Goal: Information Seeking & Learning: Check status

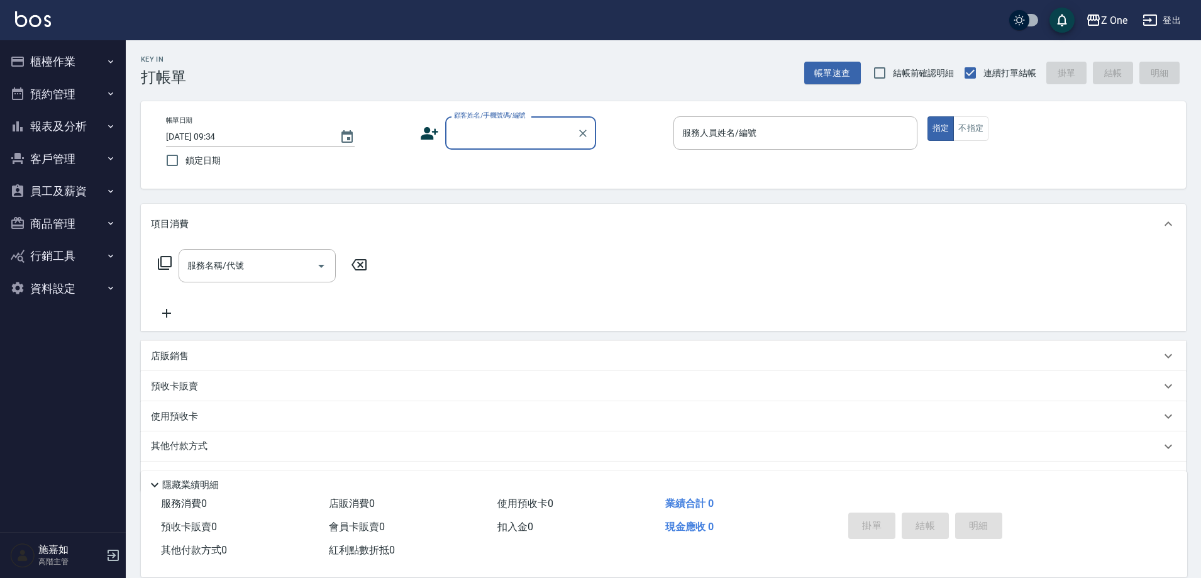
click at [64, 122] on button "報表及分析" at bounding box center [63, 126] width 116 height 33
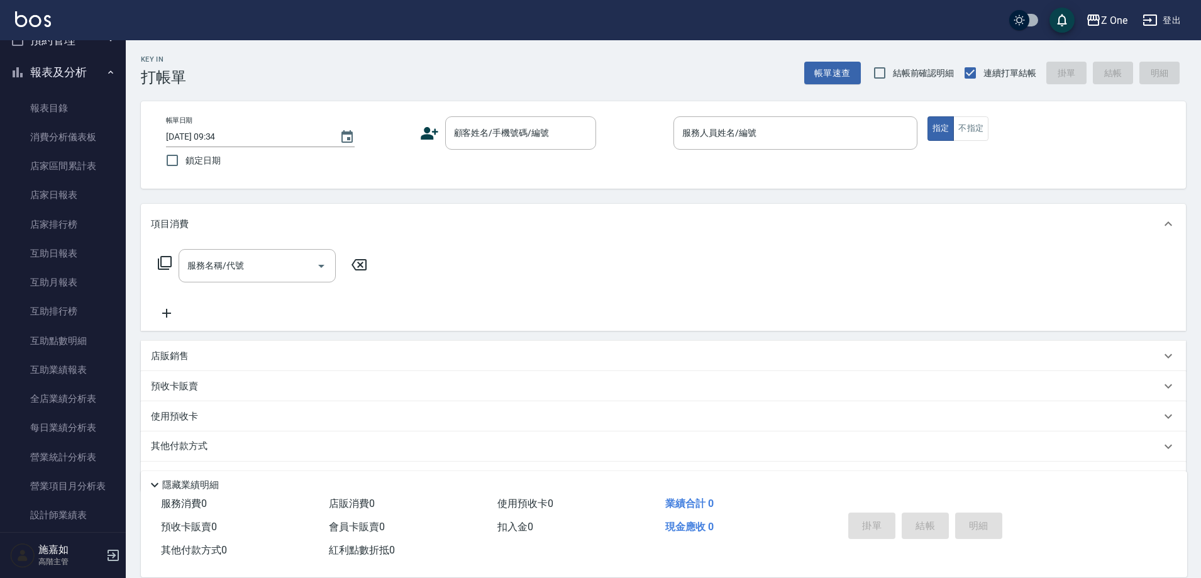
scroll to position [251, 0]
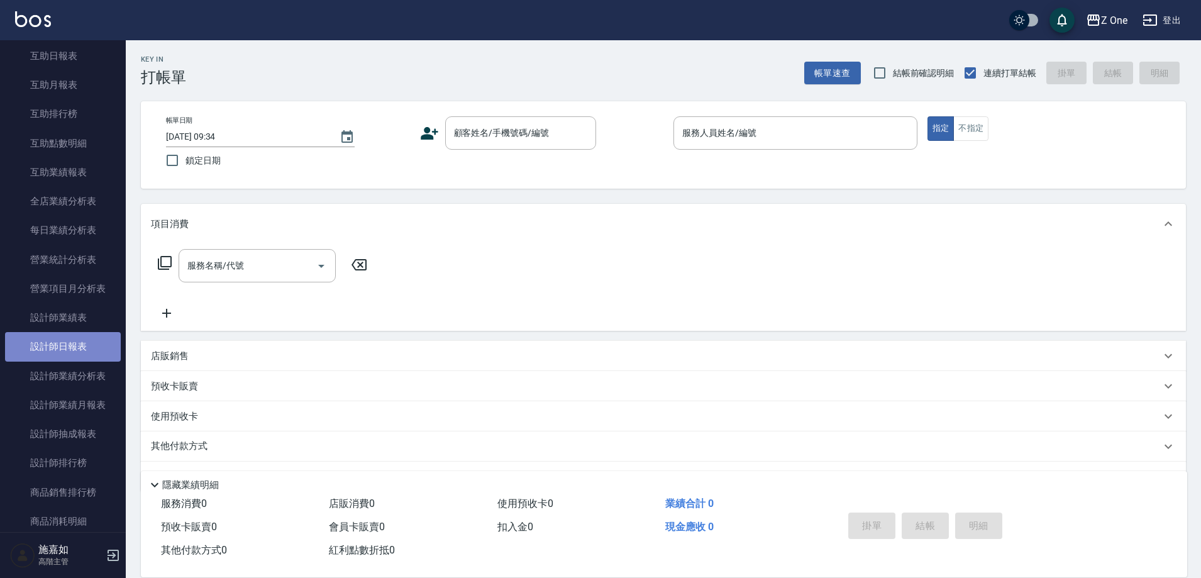
click at [100, 341] on link "設計師日報表" at bounding box center [63, 346] width 116 height 29
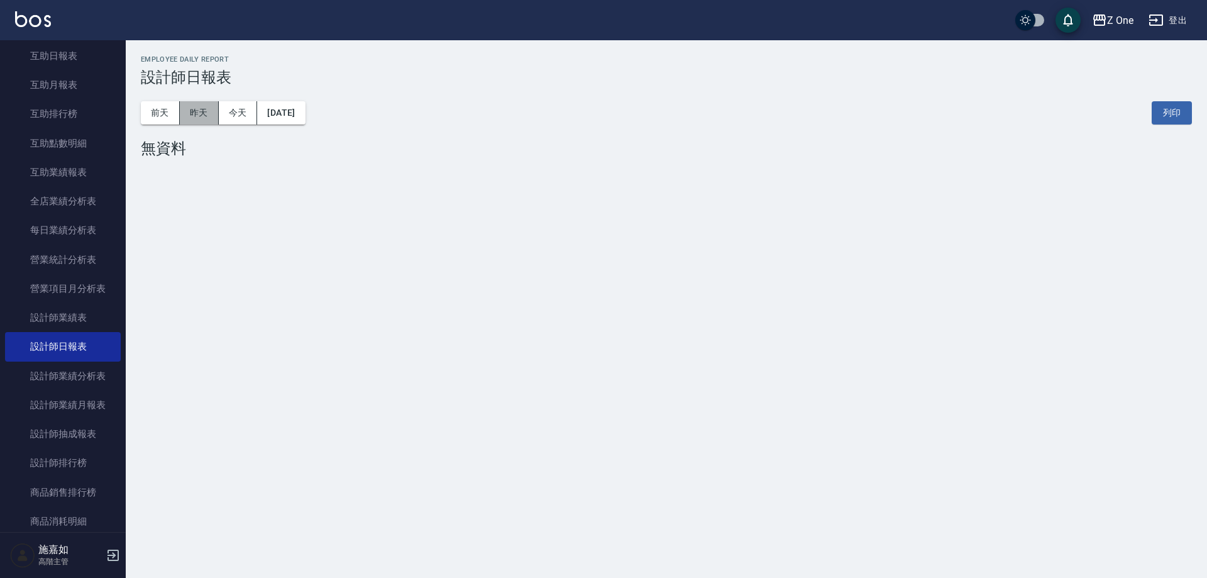
click at [194, 120] on button "昨天" at bounding box center [199, 112] width 39 height 23
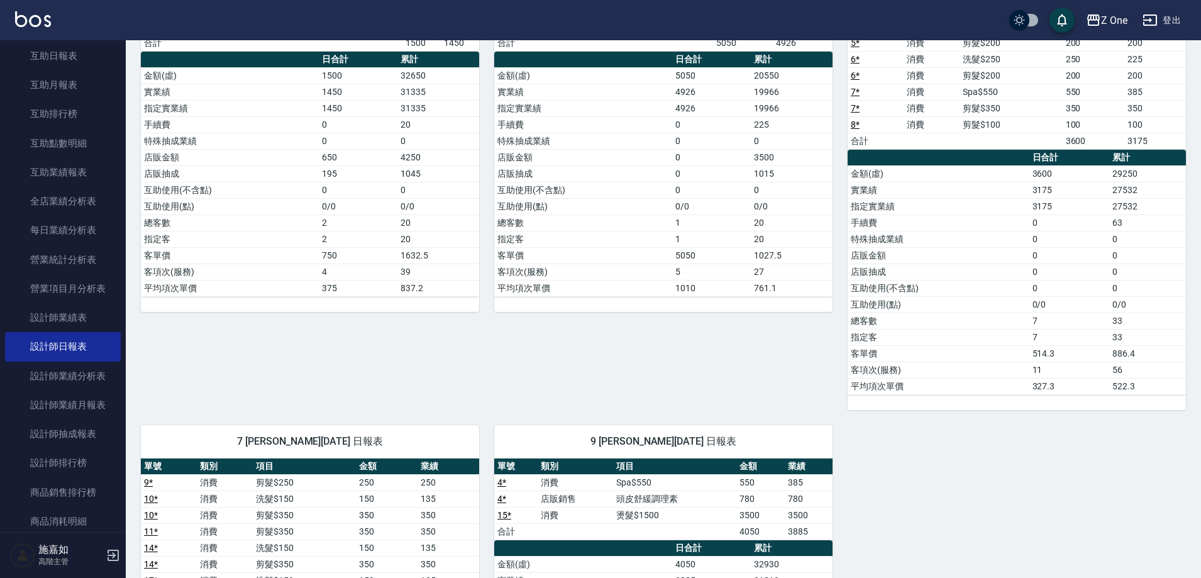
scroll to position [251, 0]
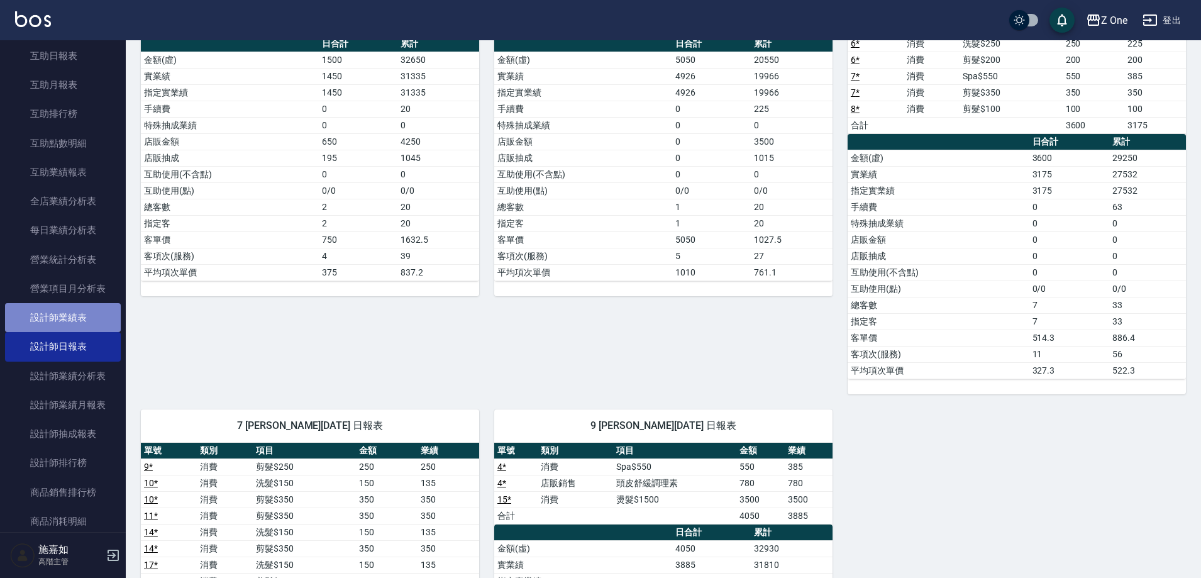
click at [85, 310] on link "設計師業績表" at bounding box center [63, 317] width 116 height 29
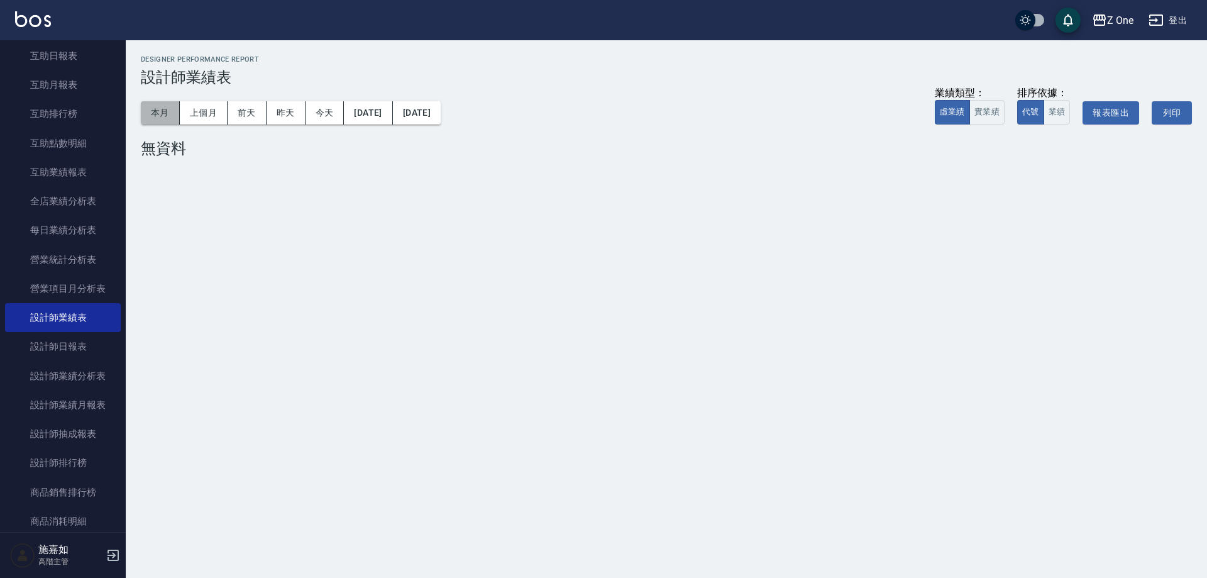
click at [172, 110] on button "本月" at bounding box center [160, 112] width 39 height 23
